Goal: Transaction & Acquisition: Obtain resource

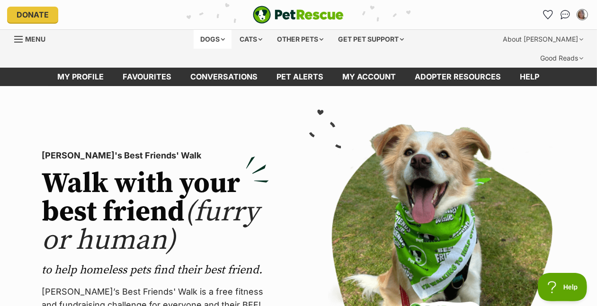
click at [194, 49] on div "Dogs" at bounding box center [213, 39] width 38 height 19
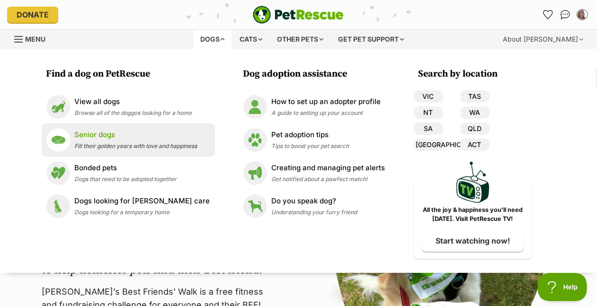
click at [80, 141] on p "Senior dogs" at bounding box center [136, 135] width 123 height 11
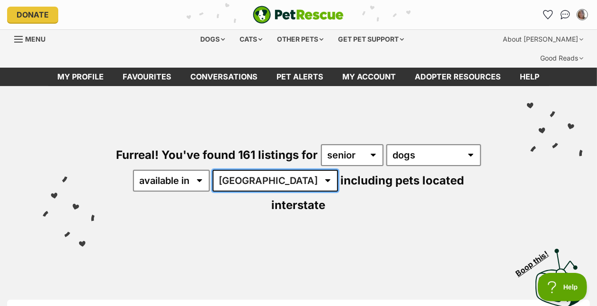
click at [213, 192] on select "Australia ACT NSW NT QLD SA TAS VIC WA" at bounding box center [275, 181] width 125 height 22
select select "VIC"
click at [213, 192] on select "Australia ACT NSW NT QLD SA TAS VIC WA" at bounding box center [275, 181] width 125 height 22
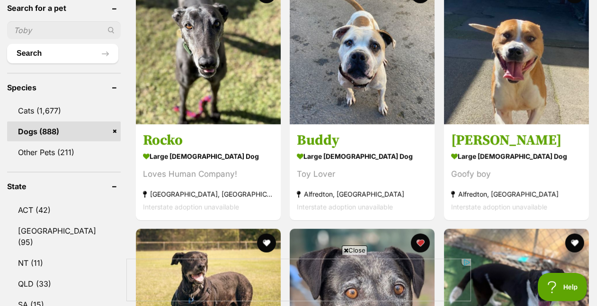
drag, startPoint x: 604, startPoint y: 36, endPoint x: 606, endPoint y: 49, distance: 12.5
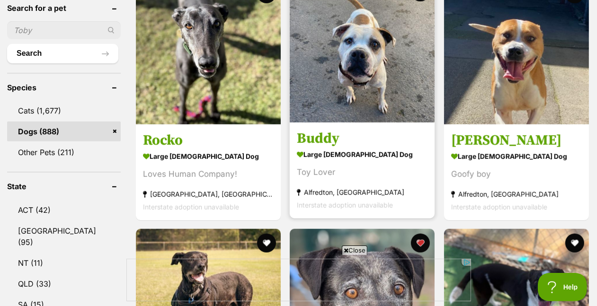
click at [401, 82] on img at bounding box center [362, 50] width 145 height 145
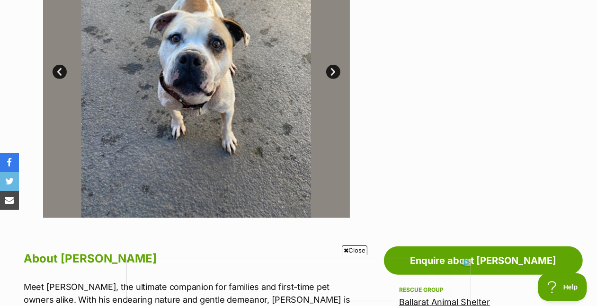
scroll to position [307, 0]
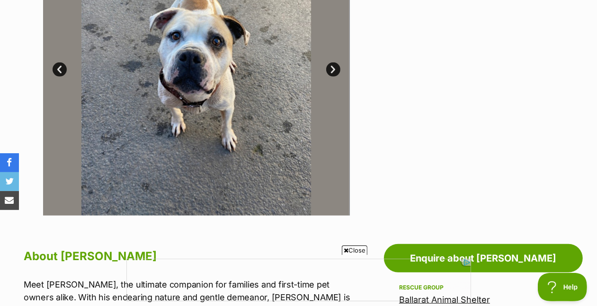
click at [332, 77] on link "Next" at bounding box center [333, 69] width 14 height 14
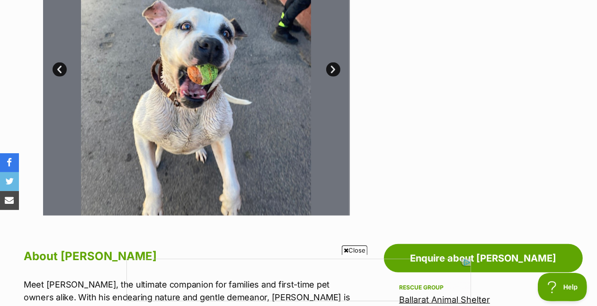
click at [332, 77] on link "Next" at bounding box center [333, 69] width 14 height 14
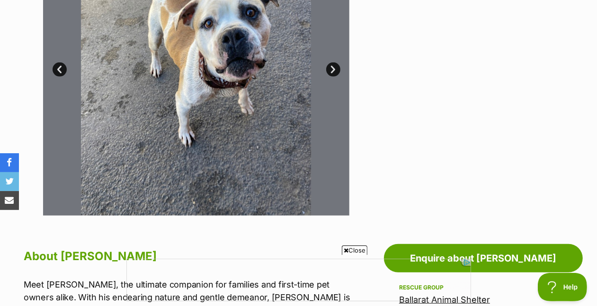
click at [332, 77] on link "Next" at bounding box center [333, 69] width 14 height 14
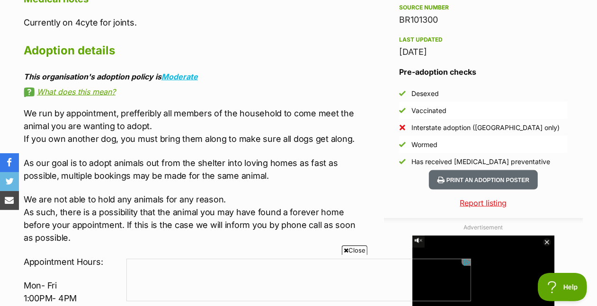
scroll to position [0, 0]
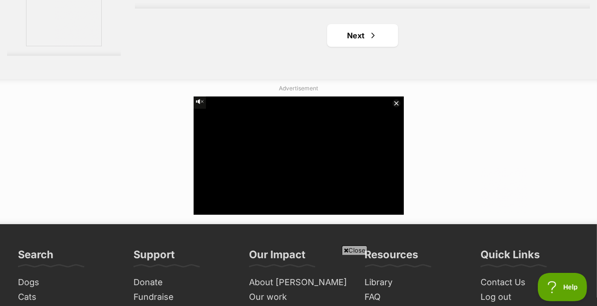
scroll to position [2346, 0]
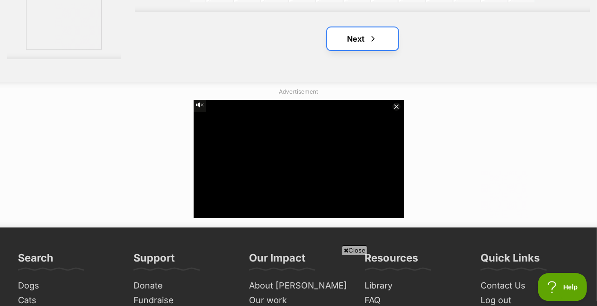
click at [379, 50] on link "Next" at bounding box center [362, 38] width 71 height 23
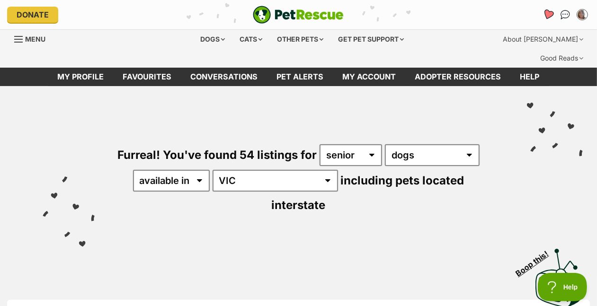
click at [543, 18] on icon "Favourites" at bounding box center [548, 14] width 11 height 11
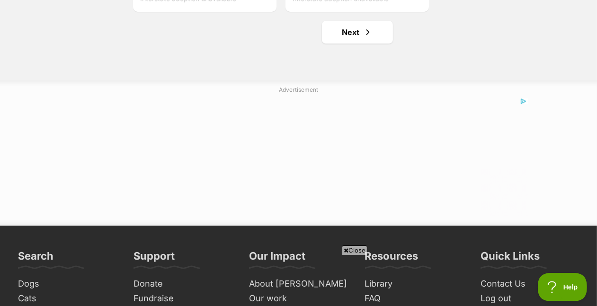
scroll to position [1910, 0]
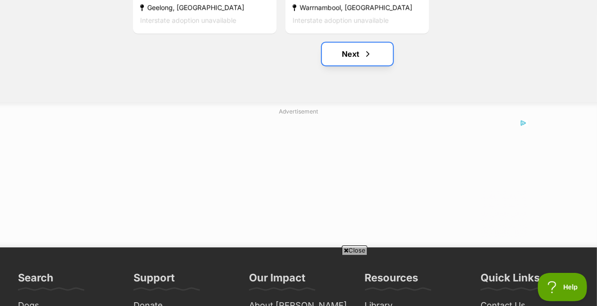
click at [353, 65] on link "Next" at bounding box center [357, 54] width 71 height 23
